Goal: Information Seeking & Learning: Check status

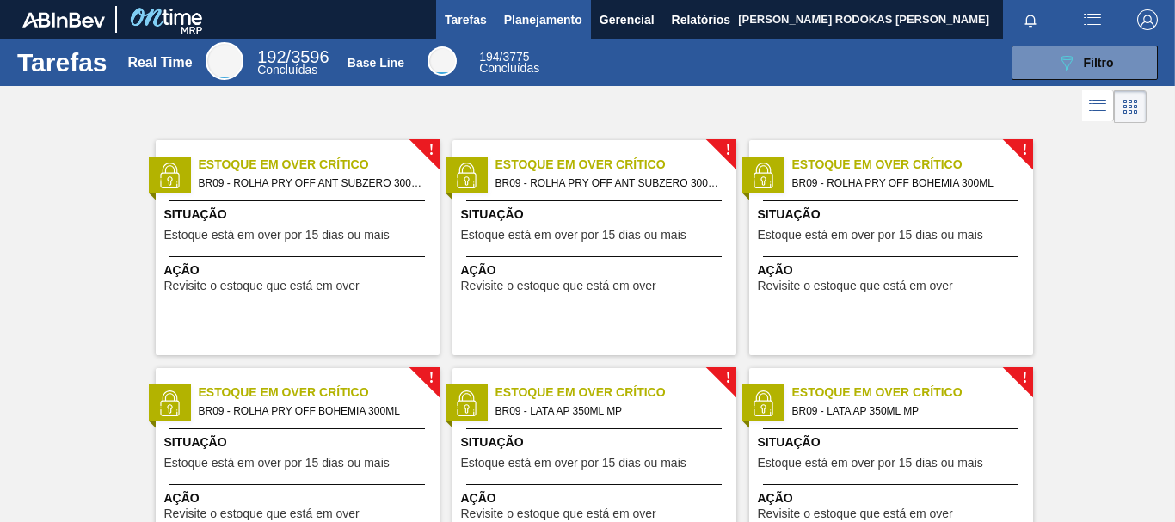
click at [545, 17] on span "Planejamento" at bounding box center [543, 19] width 78 height 21
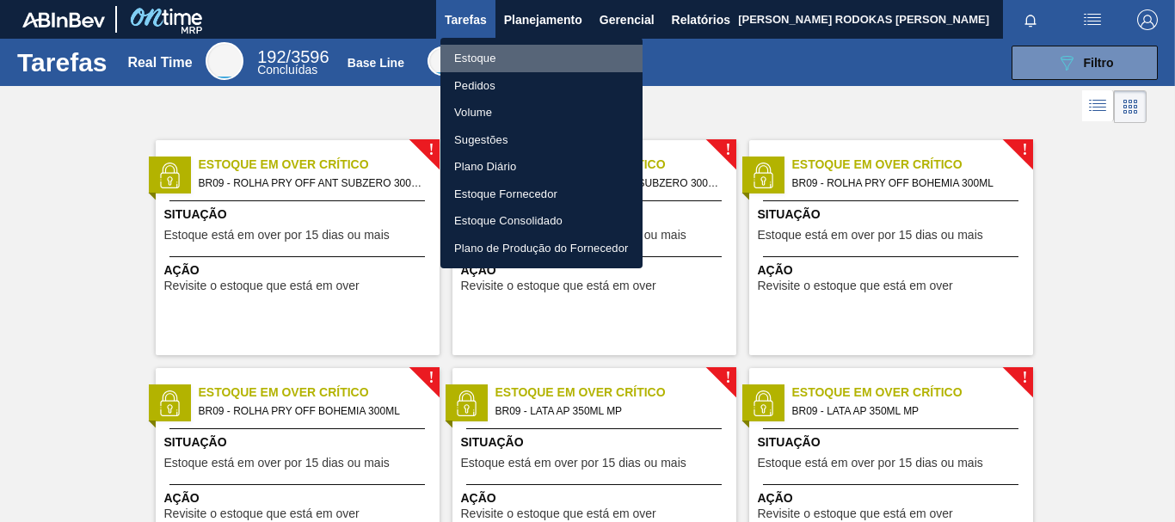
click at [531, 64] on li "Estoque" at bounding box center [542, 59] width 202 height 28
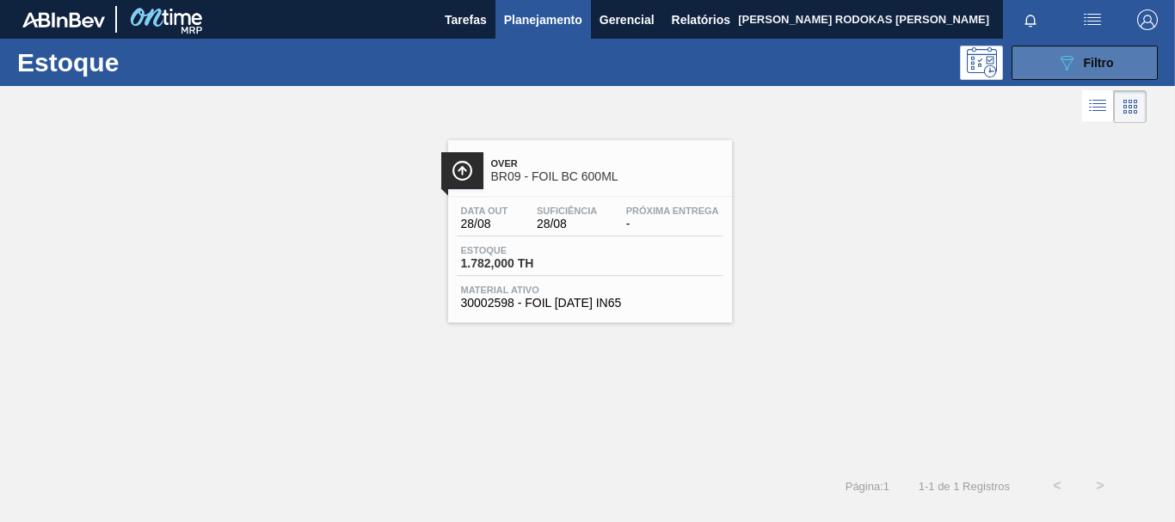
click at [1021, 61] on button "089F7B8B-B2A5-4AFE-B5C0-19BA573D28AC Filtro" at bounding box center [1085, 63] width 146 height 34
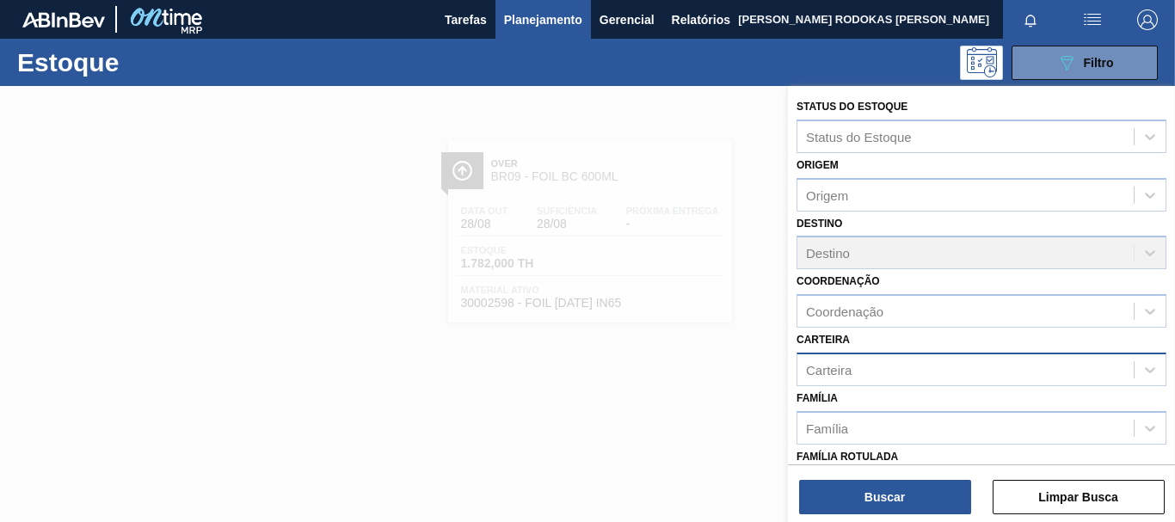
scroll to position [304, 0]
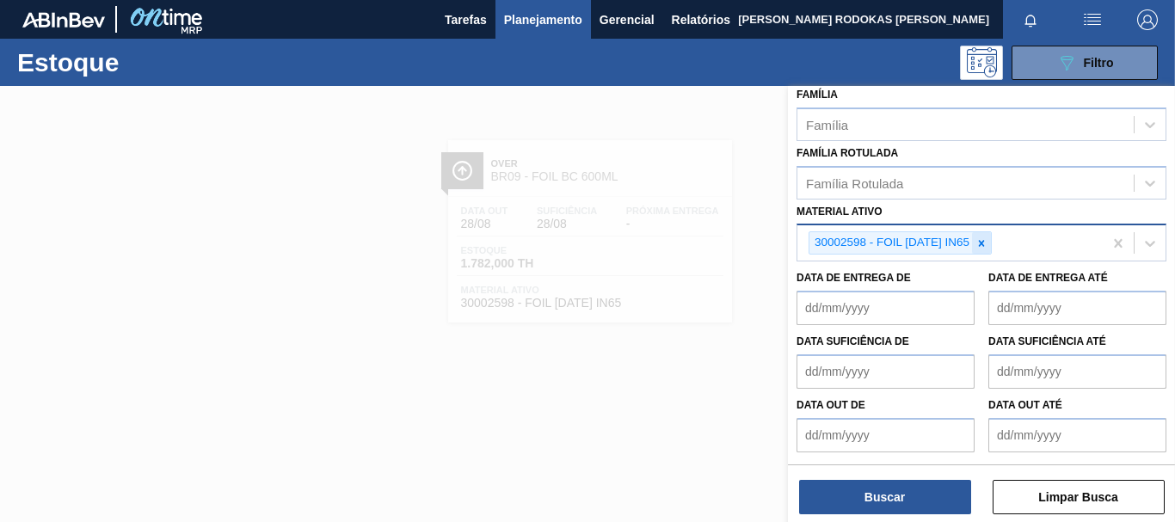
click at [986, 240] on icon at bounding box center [982, 243] width 12 height 12
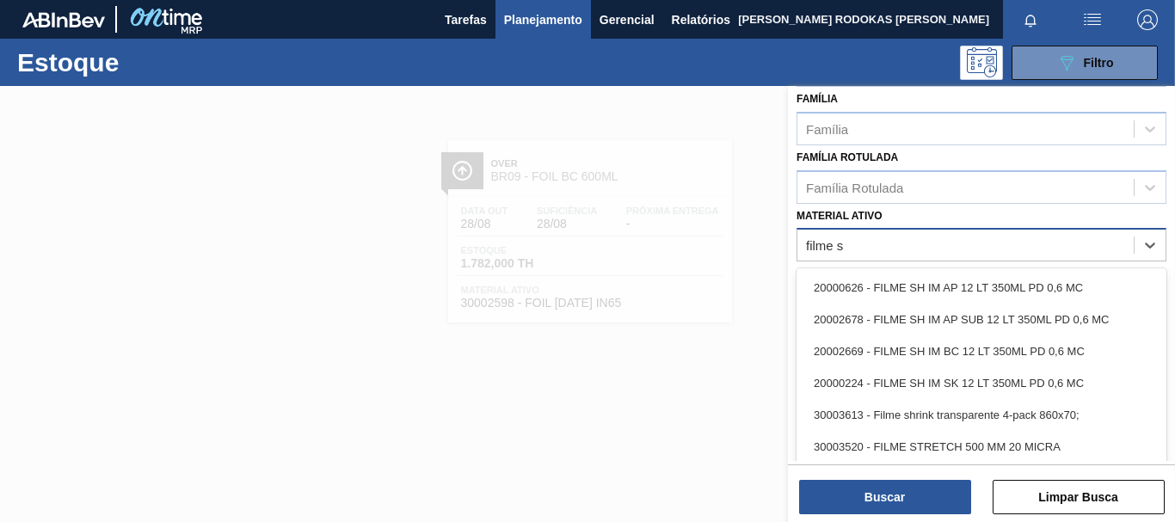
scroll to position [358, 0]
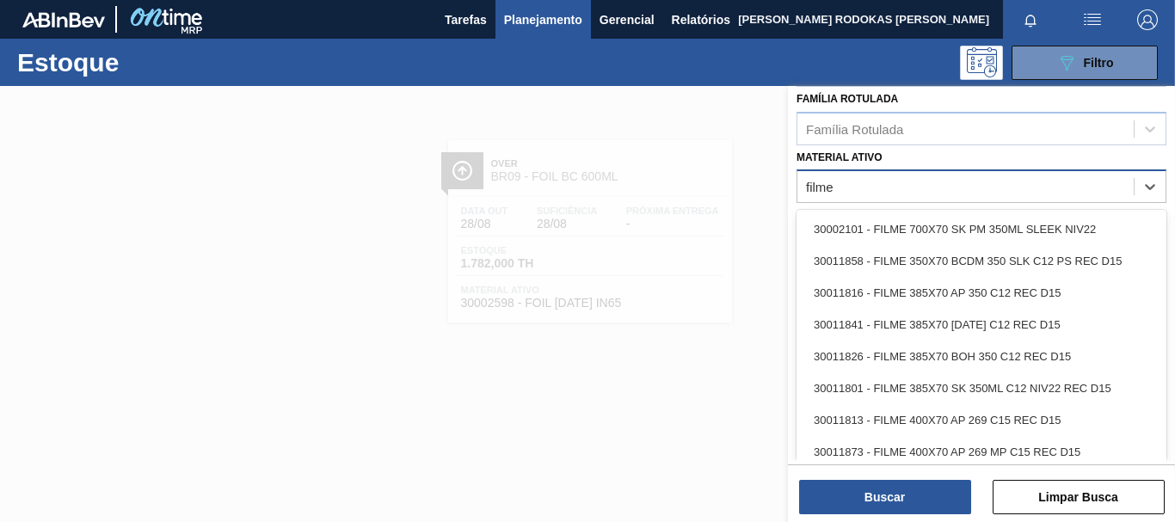
type ativo "filme"
click at [497, 385] on div at bounding box center [587, 347] width 1175 height 522
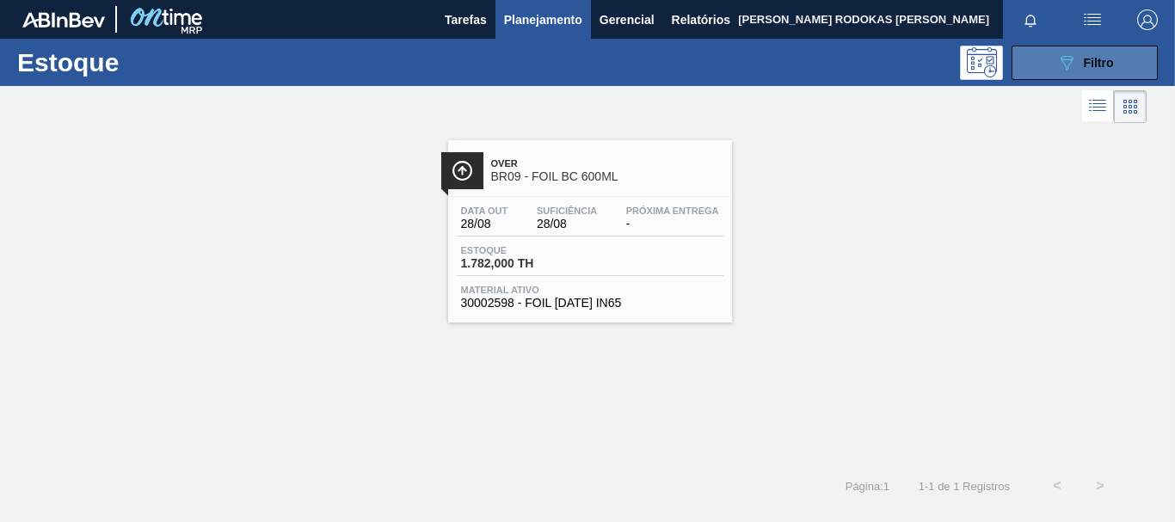
click at [1070, 66] on icon "089F7B8B-B2A5-4AFE-B5C0-19BA573D28AC" at bounding box center [1067, 62] width 21 height 21
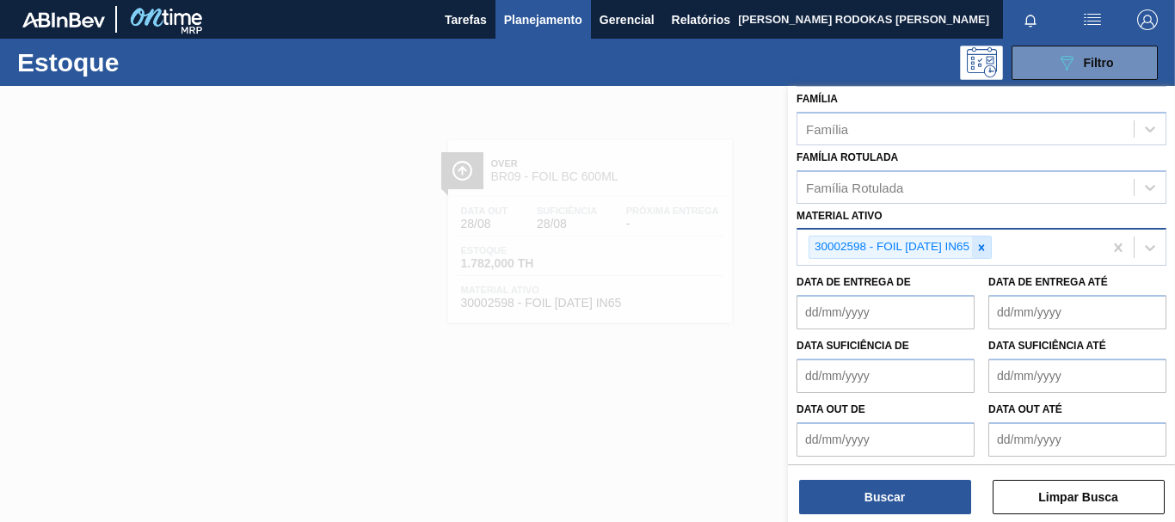
click at [983, 247] on icon at bounding box center [982, 247] width 6 height 6
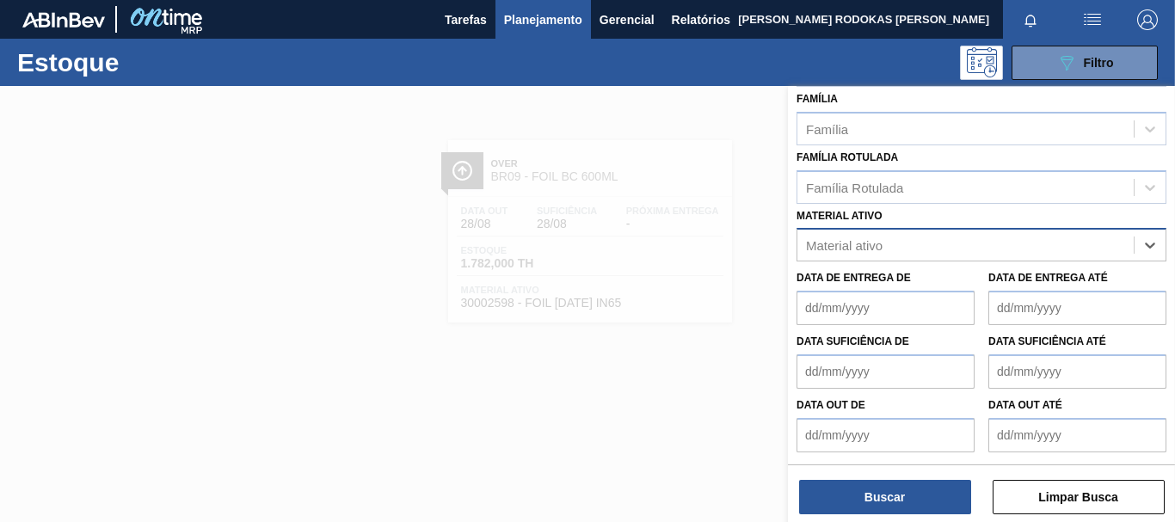
paste ativo "30034180"
type ativo "30034180"
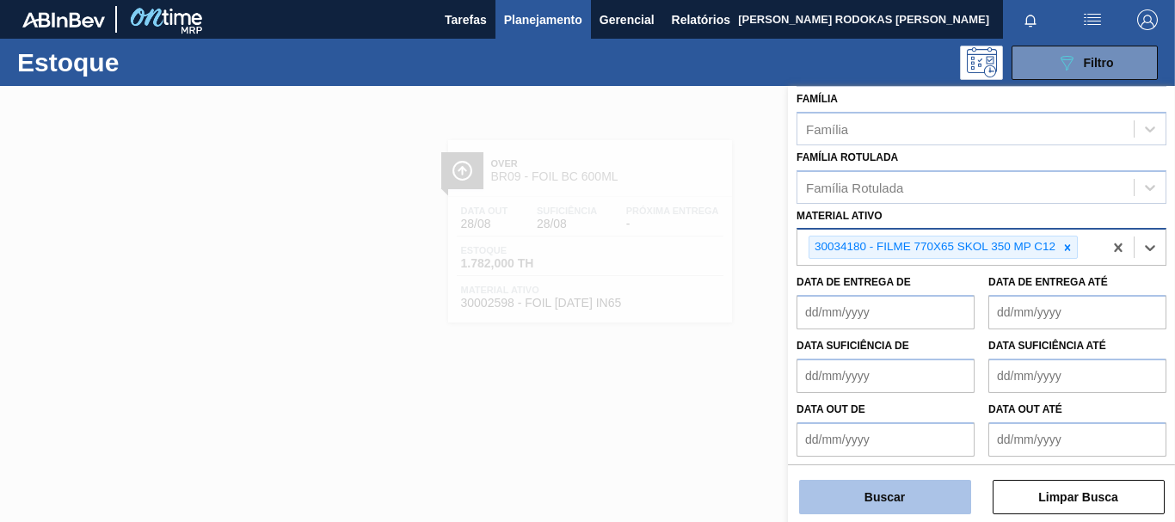
click at [904, 498] on button "Buscar" at bounding box center [885, 497] width 172 height 34
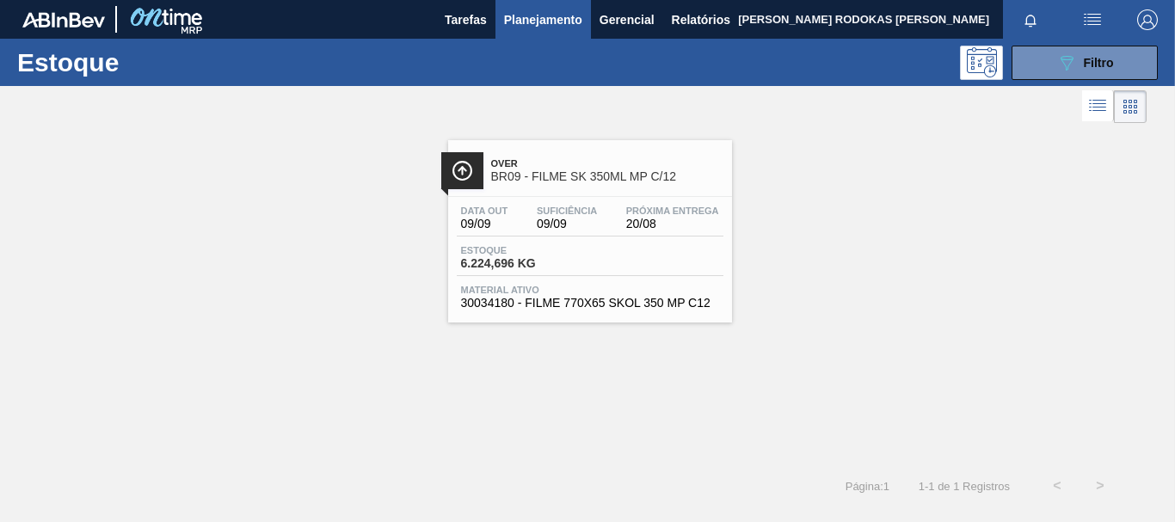
click at [715, 239] on div "Data out 09/09 Suficiência 09/09 Próxima Entrega 20/08 Estoque 6.224,696 KG Mat…" at bounding box center [590, 255] width 284 height 117
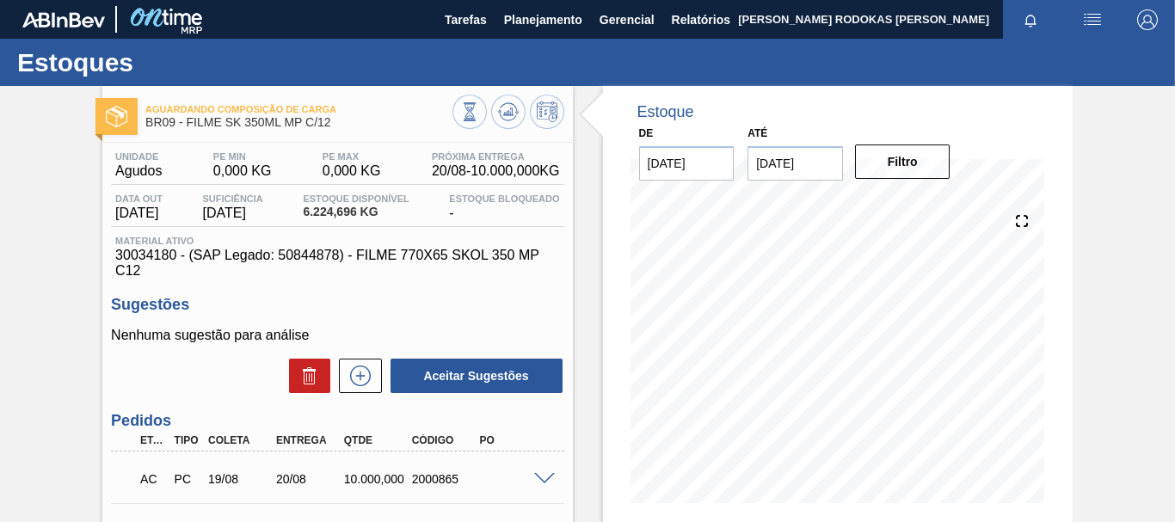
click at [347, 217] on span "6.224,696 KG" at bounding box center [356, 212] width 106 height 13
